Goal: Navigation & Orientation: Go to known website

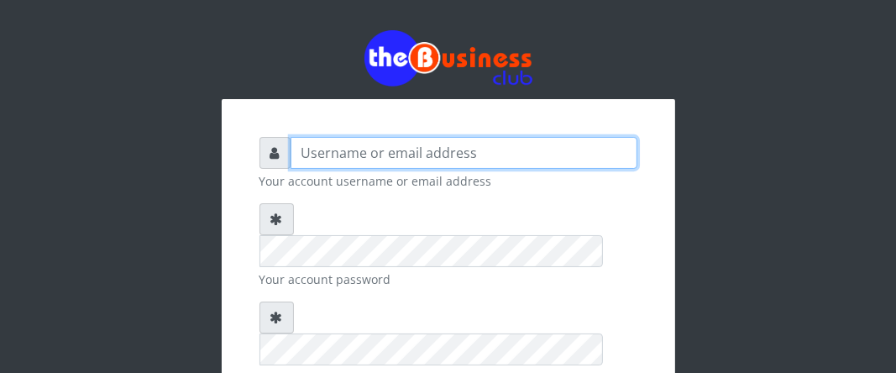
click at [335, 145] on input "text" at bounding box center [464, 153] width 347 height 32
type input "Boboyen"
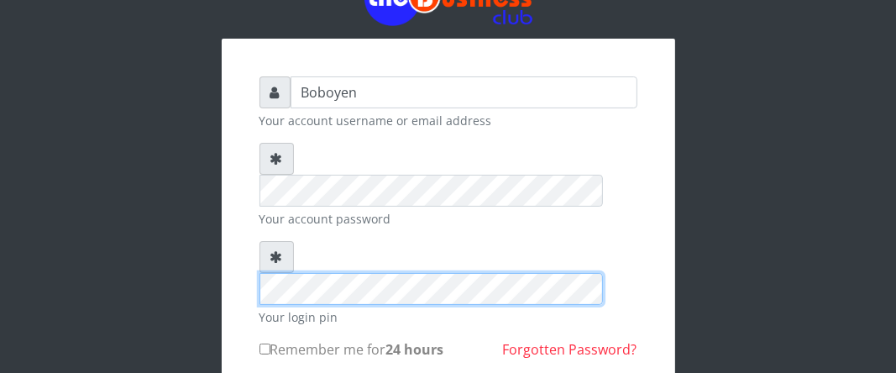
scroll to position [84, 0]
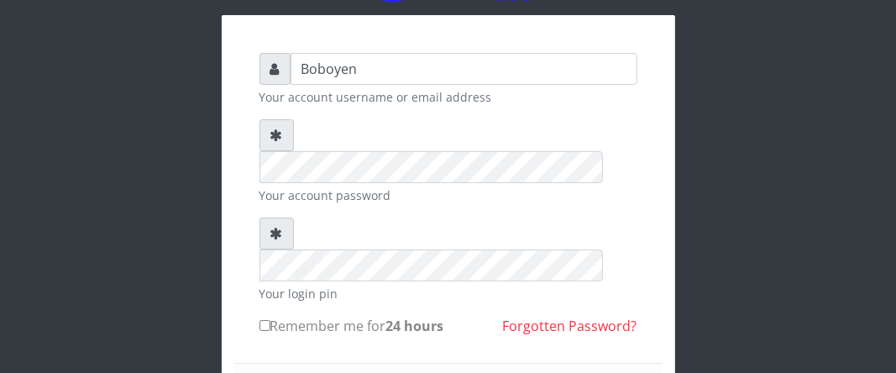
click at [266, 316] on label "Remember me for 24 hours" at bounding box center [352, 326] width 185 height 20
click at [266, 320] on input "Remember me for 24 hours" at bounding box center [265, 325] width 11 height 11
checkbox input "true"
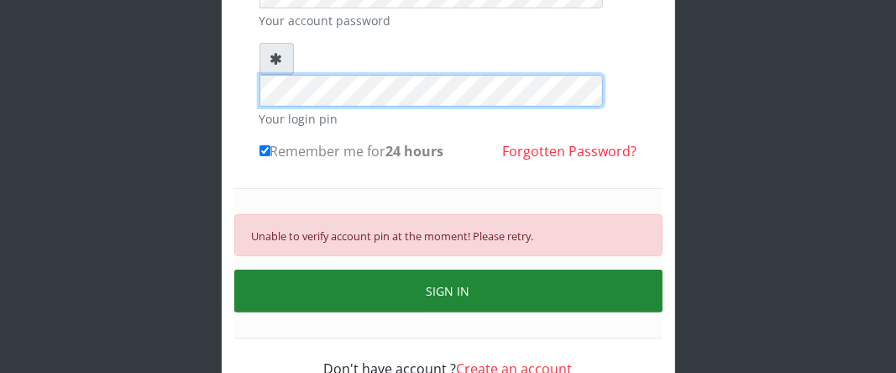
scroll to position [259, 0]
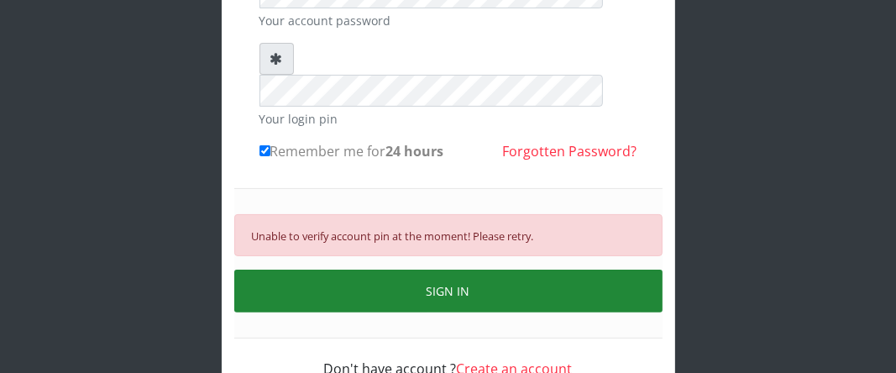
click at [429, 270] on button "SIGN IN" at bounding box center [448, 291] width 428 height 43
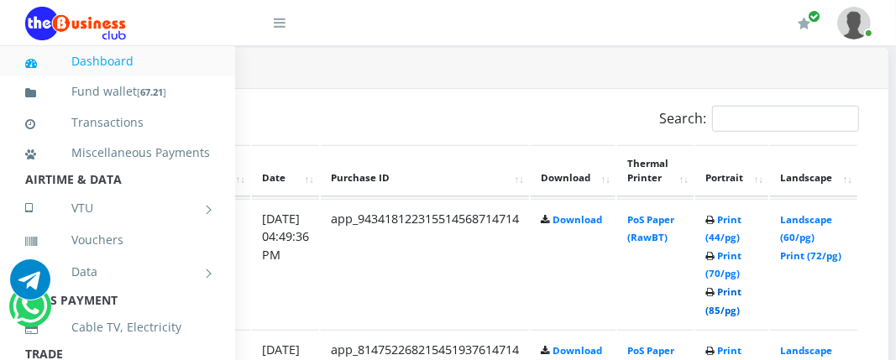
scroll to position [840, 309]
